Goal: Leave review/rating: Leave review/rating

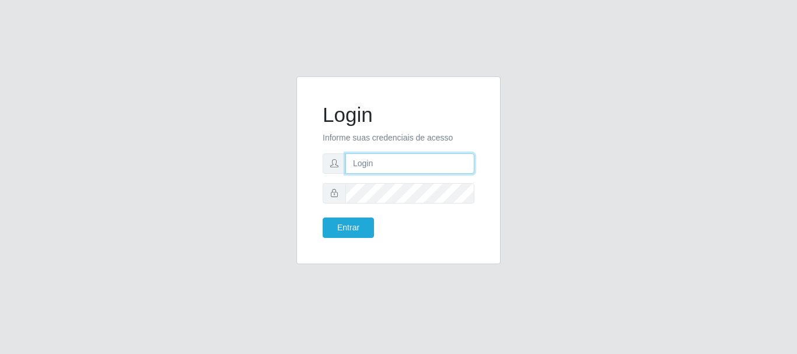
drag, startPoint x: 366, startPoint y: 170, endPoint x: 376, endPoint y: 164, distance: 11.5
click at [366, 170] on input "text" at bounding box center [409, 163] width 129 height 20
type input "Ubiratan@confglacer"
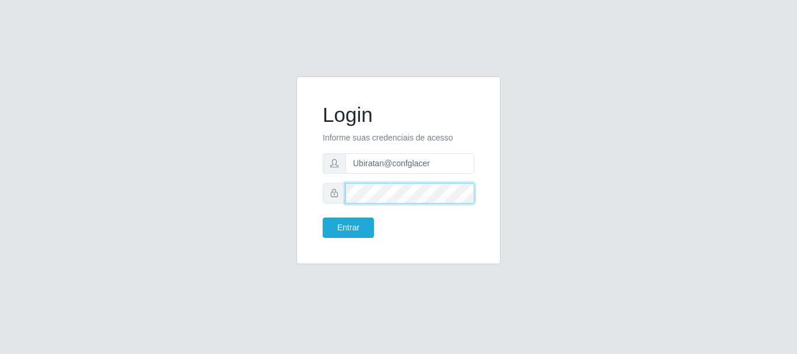
click at [323, 218] on button "Entrar" at bounding box center [348, 228] width 51 height 20
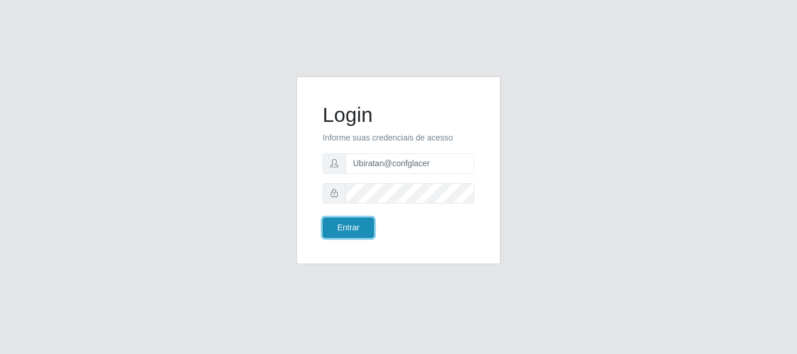
click at [363, 229] on button "Entrar" at bounding box center [348, 228] width 51 height 20
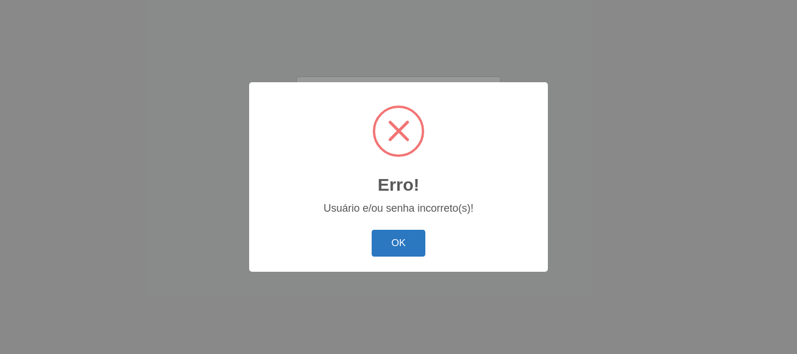
click at [382, 234] on button "OK" at bounding box center [399, 243] width 54 height 27
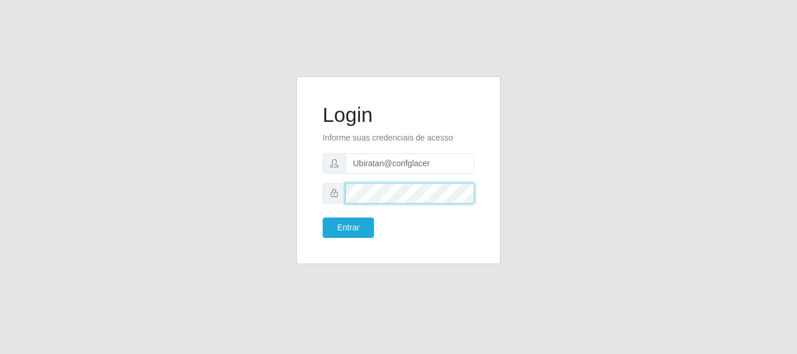
click at [311, 200] on div "Login Informe suas credenciais de acesso Ubiratan@confglacer Entrar" at bounding box center [398, 170] width 175 height 159
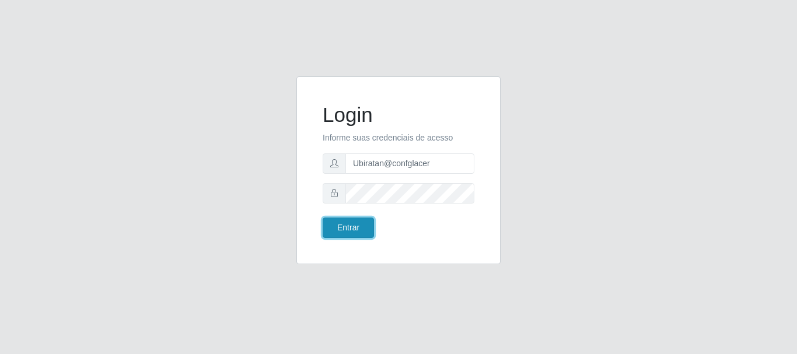
click at [335, 228] on button "Entrar" at bounding box center [348, 228] width 51 height 20
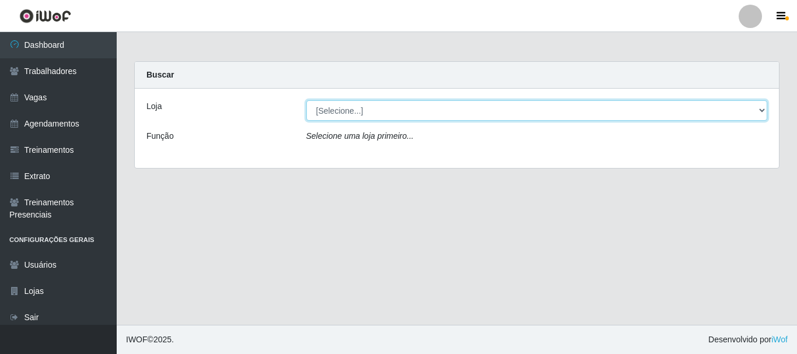
click at [433, 105] on select "[Selecione...] Glace Real Confeitaria" at bounding box center [536, 110] width 461 height 20
select select "445"
click at [306, 100] on select "[Selecione...] Glace Real Confeitaria" at bounding box center [536, 110] width 461 height 20
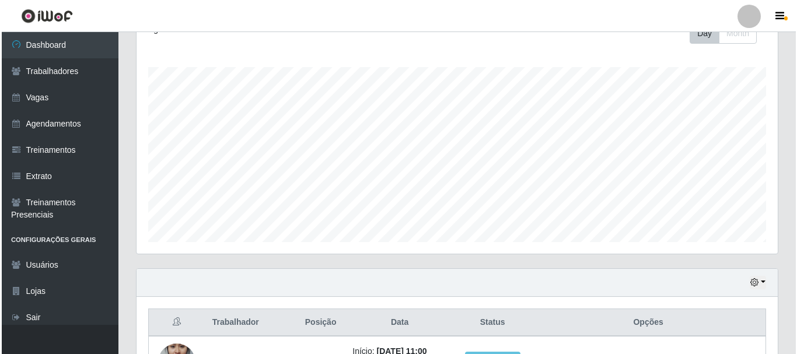
scroll to position [265, 0]
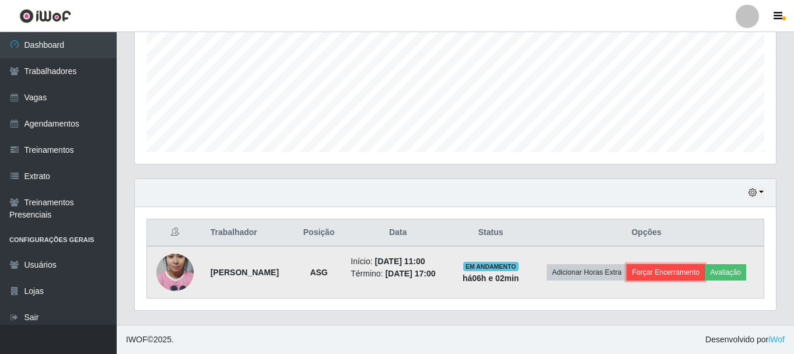
click at [666, 275] on button "Forçar Encerramento" at bounding box center [665, 272] width 78 height 16
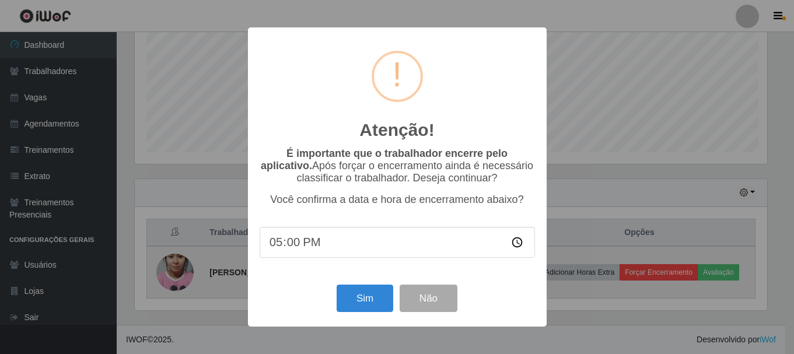
scroll to position [242, 635]
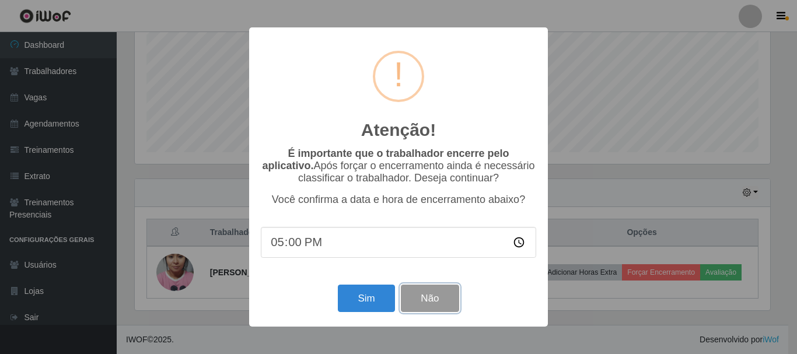
click at [434, 309] on button "Não" at bounding box center [430, 298] width 58 height 27
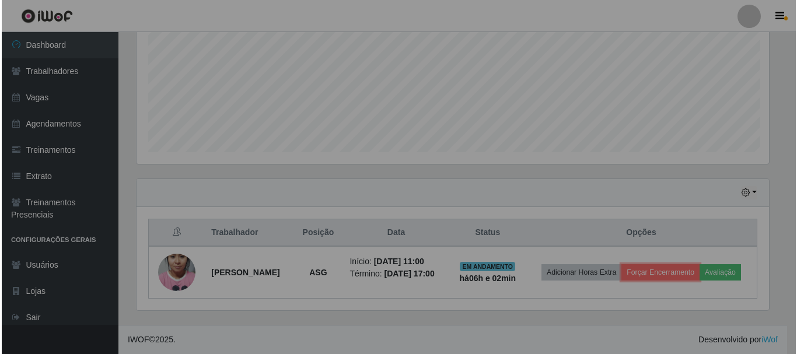
scroll to position [242, 641]
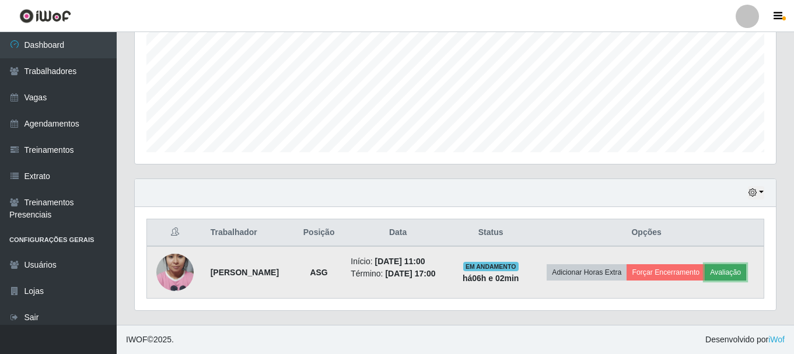
click at [724, 275] on button "Avaliação" at bounding box center [725, 272] width 41 height 16
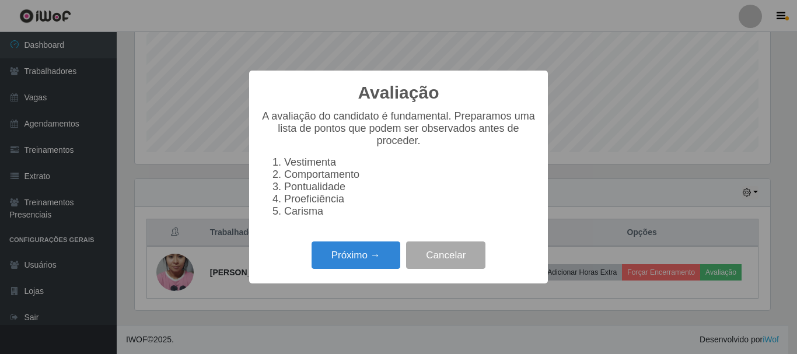
scroll to position [242, 635]
click at [335, 262] on button "Próximo →" at bounding box center [355, 254] width 89 height 27
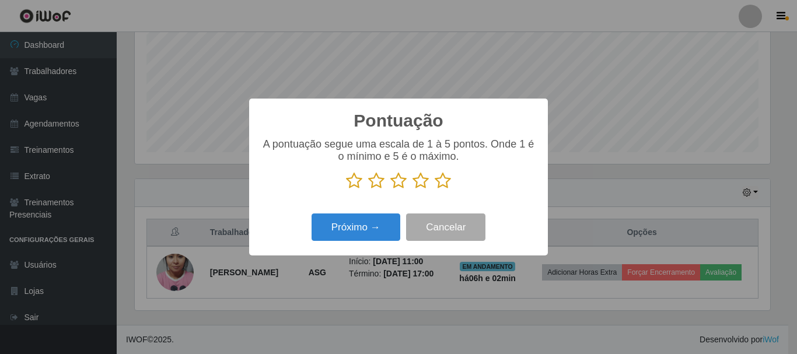
click at [442, 183] on icon at bounding box center [443, 180] width 16 height 17
click at [435, 190] on input "radio" at bounding box center [435, 190] width 0 height 0
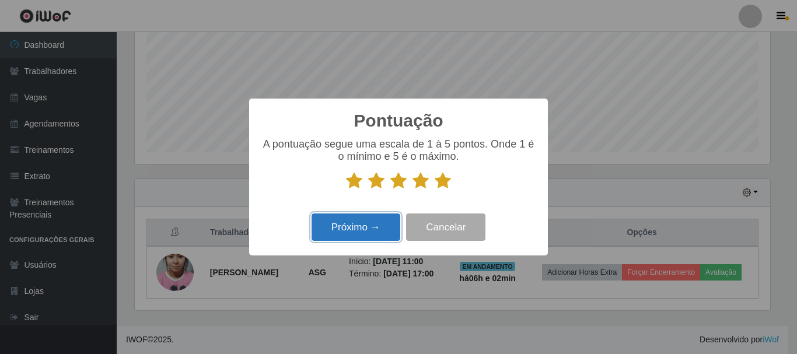
click at [359, 231] on button "Próximo →" at bounding box center [355, 226] width 89 height 27
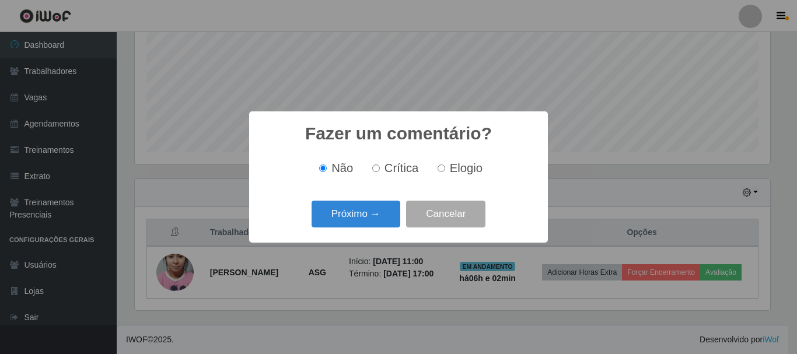
click at [439, 169] on input "Elogio" at bounding box center [441, 168] width 8 height 8
radio input "true"
click at [362, 218] on button "Próximo →" at bounding box center [355, 214] width 89 height 27
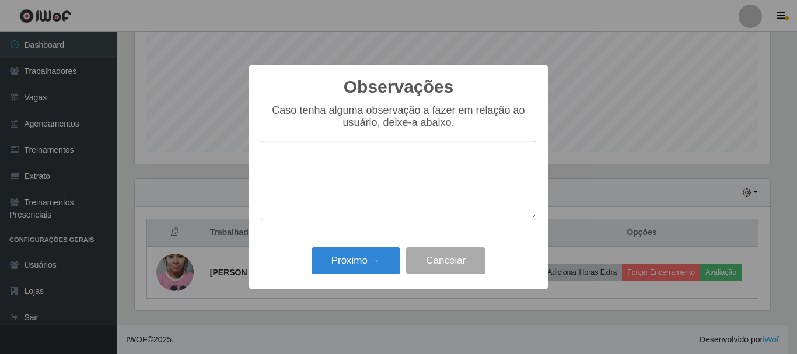
click at [363, 205] on textarea at bounding box center [398, 181] width 275 height 80
click at [431, 165] on textarea "pontual, trabalha bem, educadae organiada" at bounding box center [398, 181] width 275 height 80
click at [499, 162] on textarea "pontual, trabalha bem, educada e organzada" at bounding box center [398, 181] width 275 height 80
click at [478, 164] on textarea "pontual, trabalha bem, educada e organzada" at bounding box center [398, 181] width 275 height 80
click at [509, 163] on textarea "pontual, trabalha bem, educada e organizada" at bounding box center [398, 181] width 275 height 80
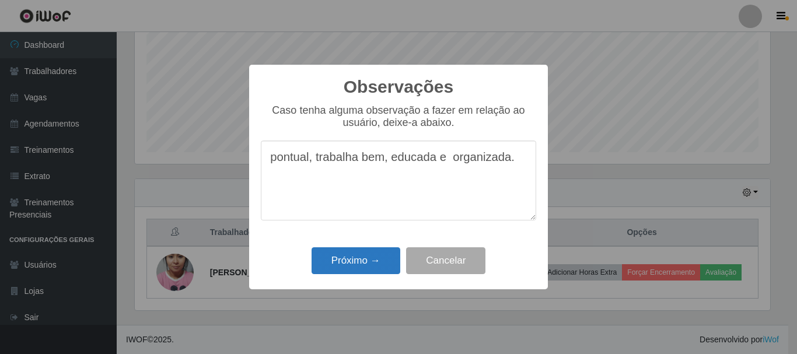
type textarea "pontual, trabalha bem, educada e organizada."
click at [348, 258] on button "Próximo →" at bounding box center [355, 260] width 89 height 27
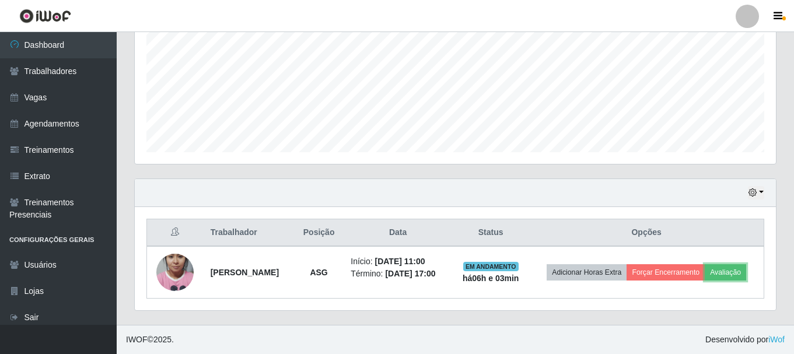
scroll to position [242, 641]
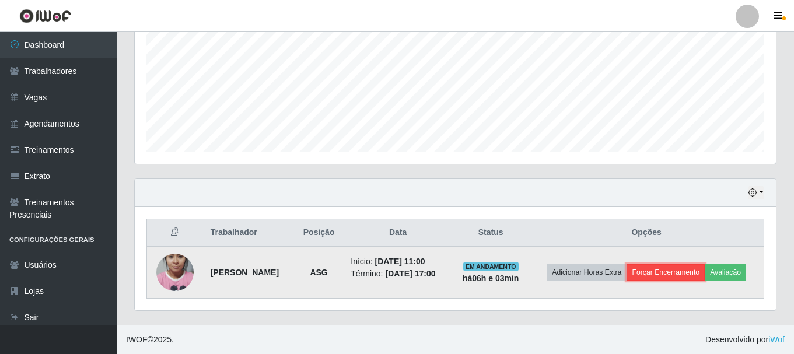
click at [672, 270] on button "Forçar Encerramento" at bounding box center [665, 272] width 78 height 16
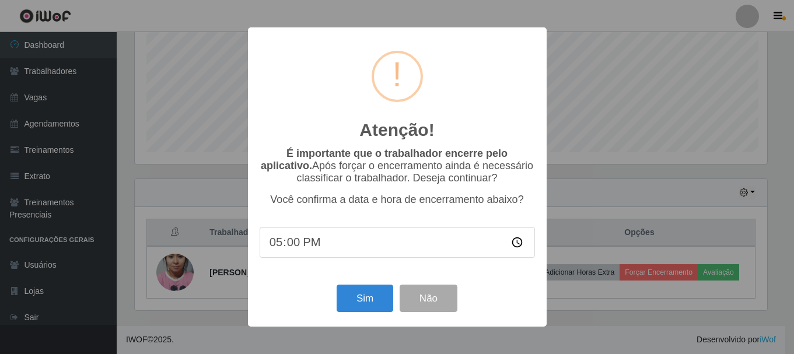
scroll to position [242, 635]
click at [293, 245] on input "17:00" at bounding box center [398, 242] width 275 height 31
click at [366, 293] on button "Sim" at bounding box center [366, 298] width 57 height 27
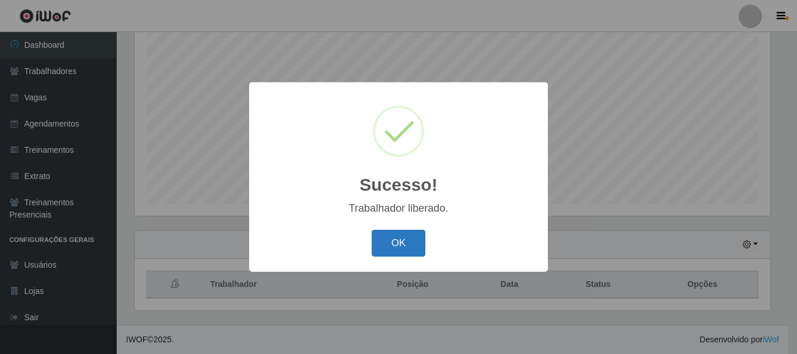
click at [397, 247] on button "OK" at bounding box center [399, 243] width 54 height 27
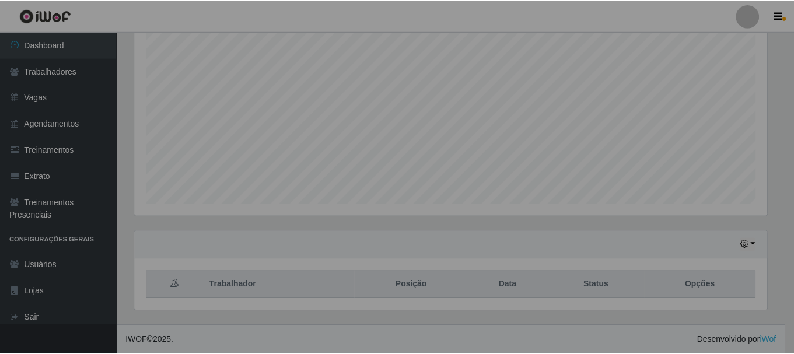
scroll to position [242, 641]
